Goal: Information Seeking & Learning: Find specific fact

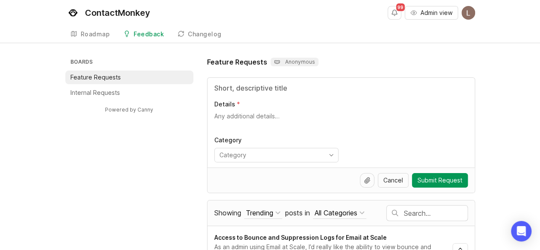
click at [425, 212] on input "text" at bounding box center [436, 212] width 64 height 9
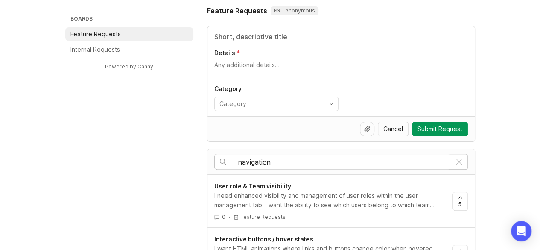
scroll to position [49, 0]
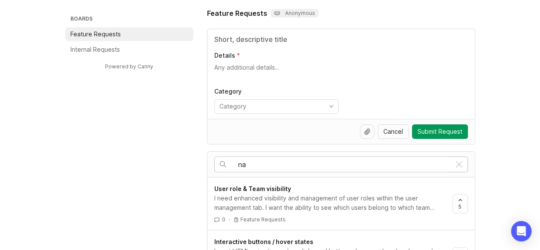
type input "n"
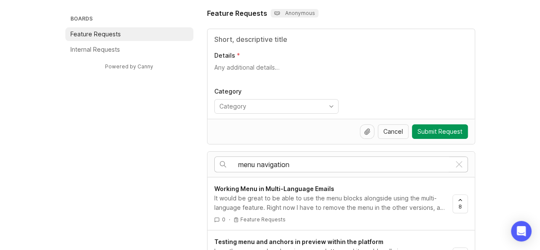
type input "menu navigation"
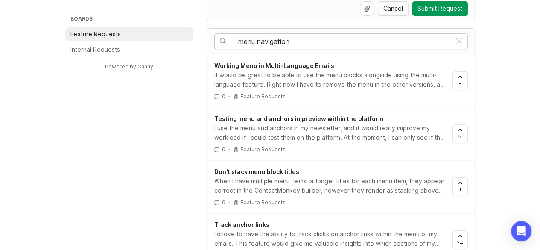
scroll to position [221, 0]
